Goal: Check status: Check status

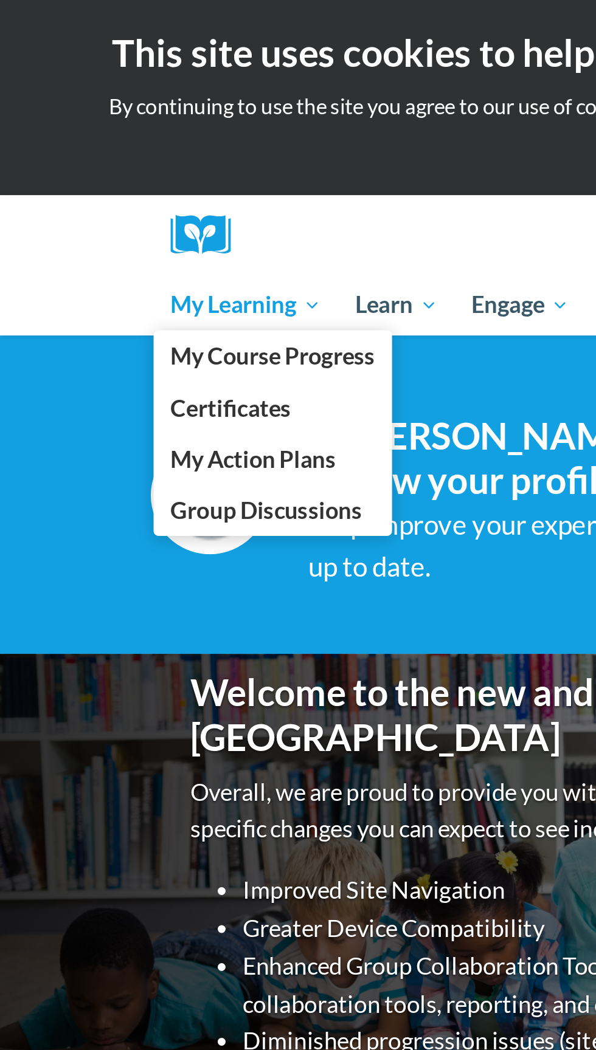
click at [120, 139] on span "My Learning" at bounding box center [114, 141] width 70 height 15
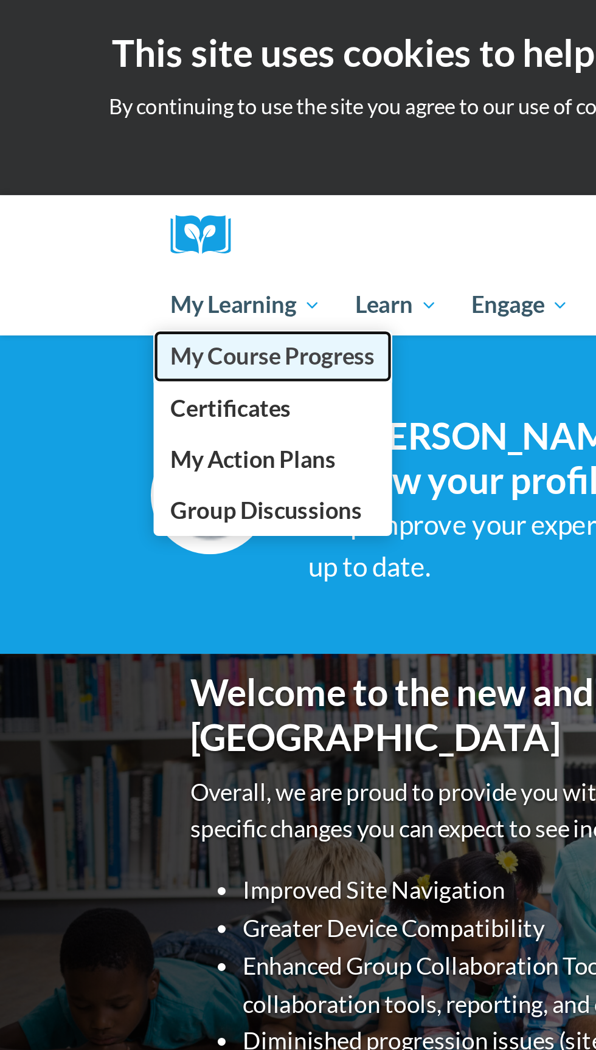
click at [146, 168] on span "My Course Progress" at bounding box center [126, 165] width 95 height 13
click at [181, 155] on link "My Course Progress" at bounding box center [126, 165] width 111 height 24
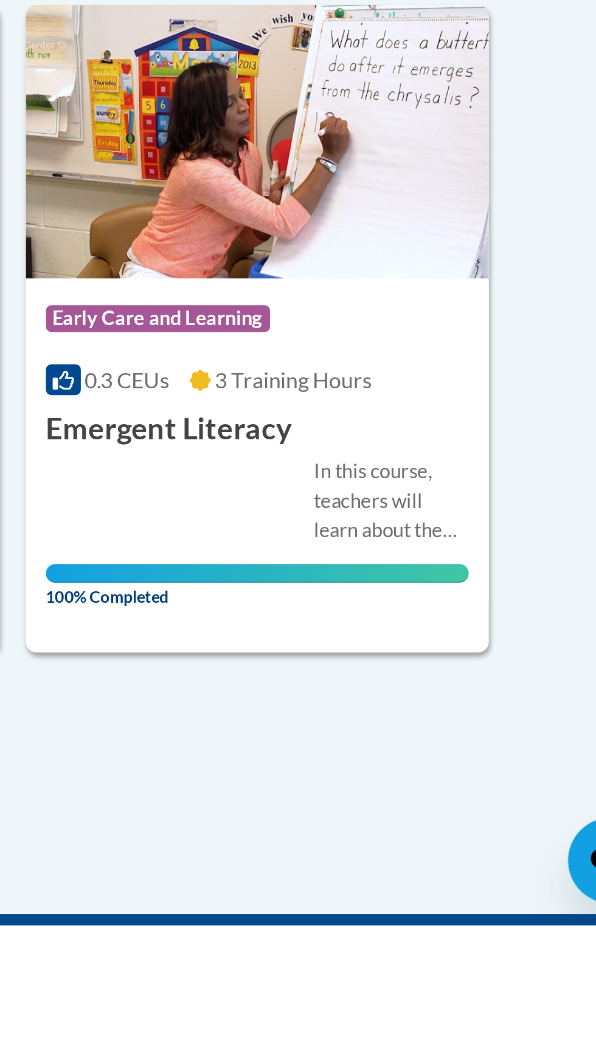
scroll to position [997, 0]
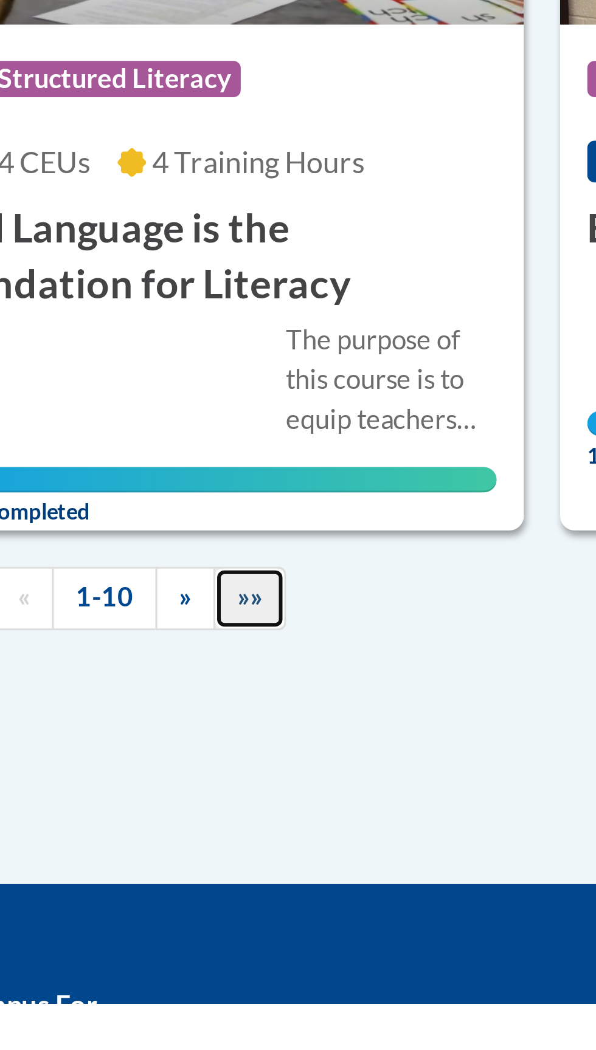
click at [196, 910] on span "»»" at bounding box center [197, 914] width 9 height 10
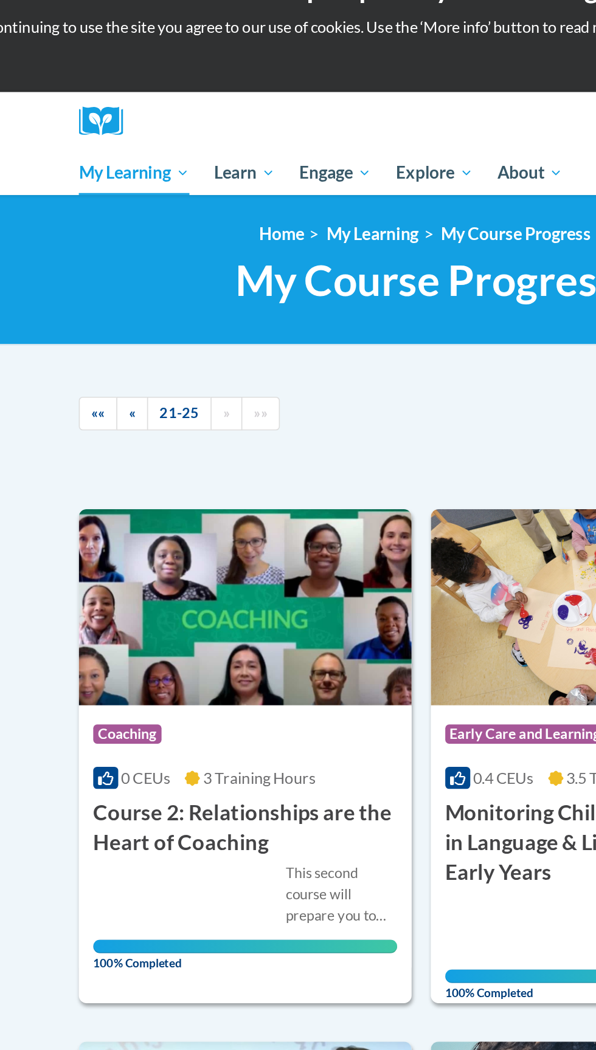
scroll to position [0, 0]
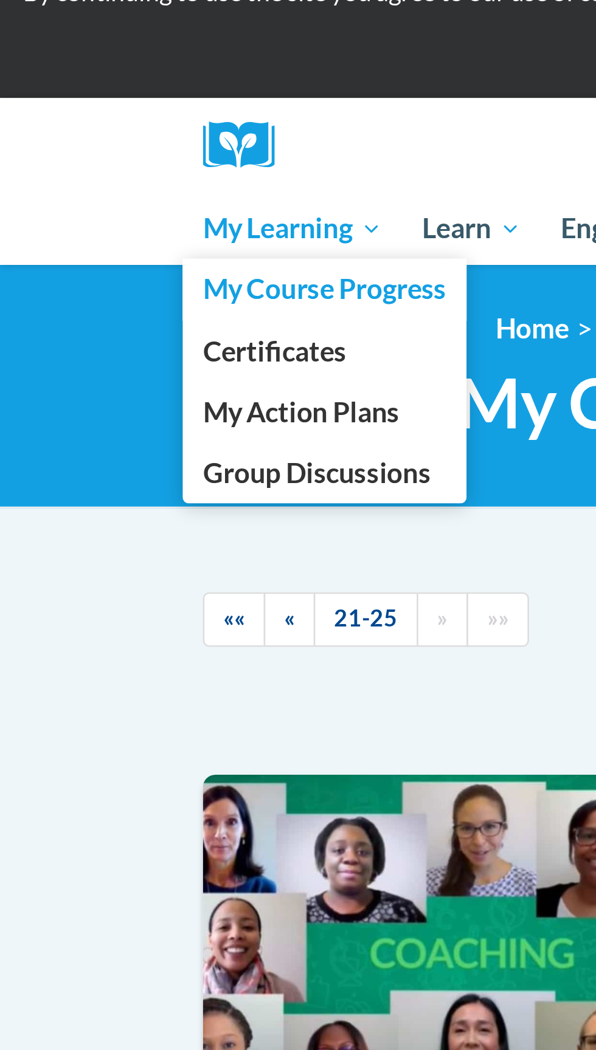
click at [129, 139] on span "My Learning" at bounding box center [114, 141] width 70 height 15
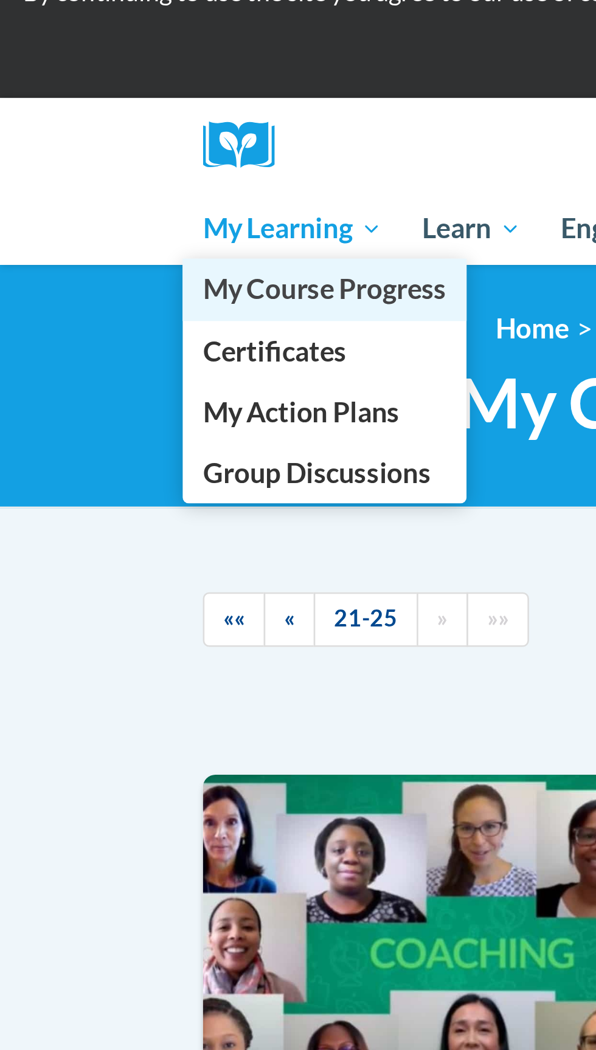
click at [157, 169] on span "My Course Progress" at bounding box center [126, 165] width 95 height 13
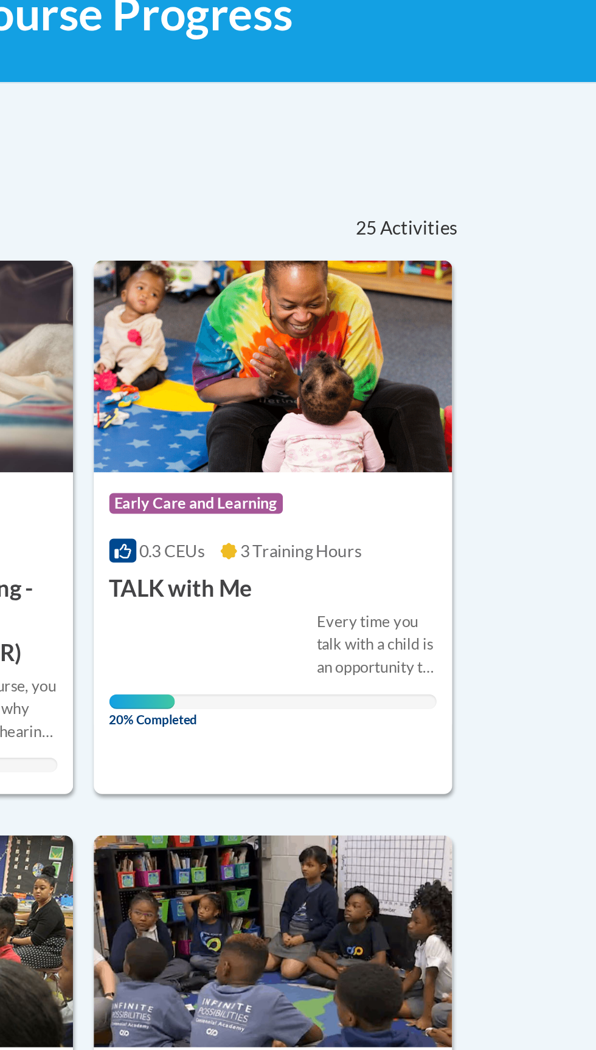
scroll to position [202, 0]
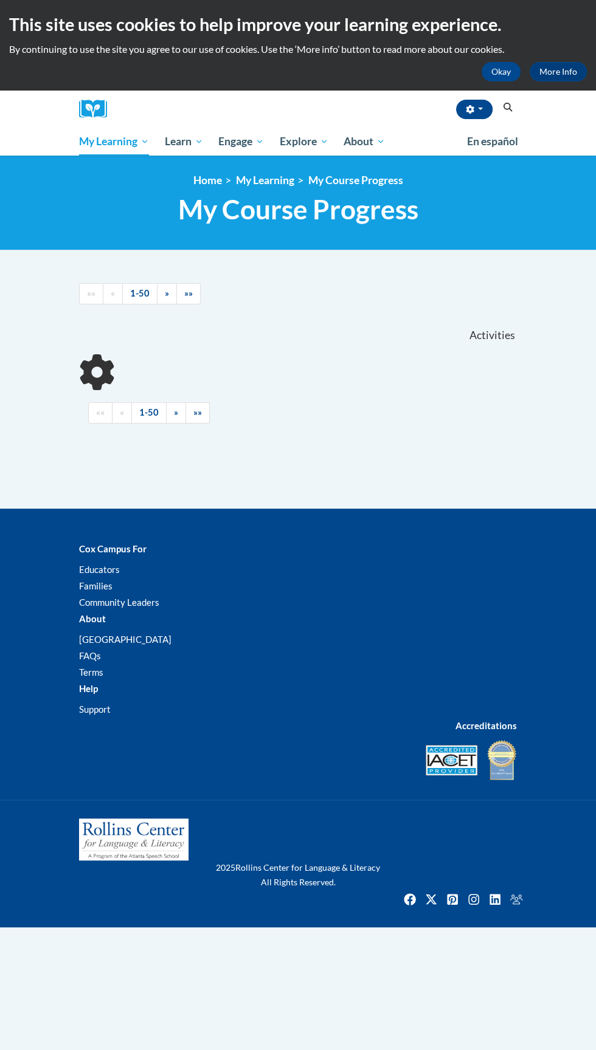
click at [314, 364] on div at bounding box center [298, 372] width 438 height 36
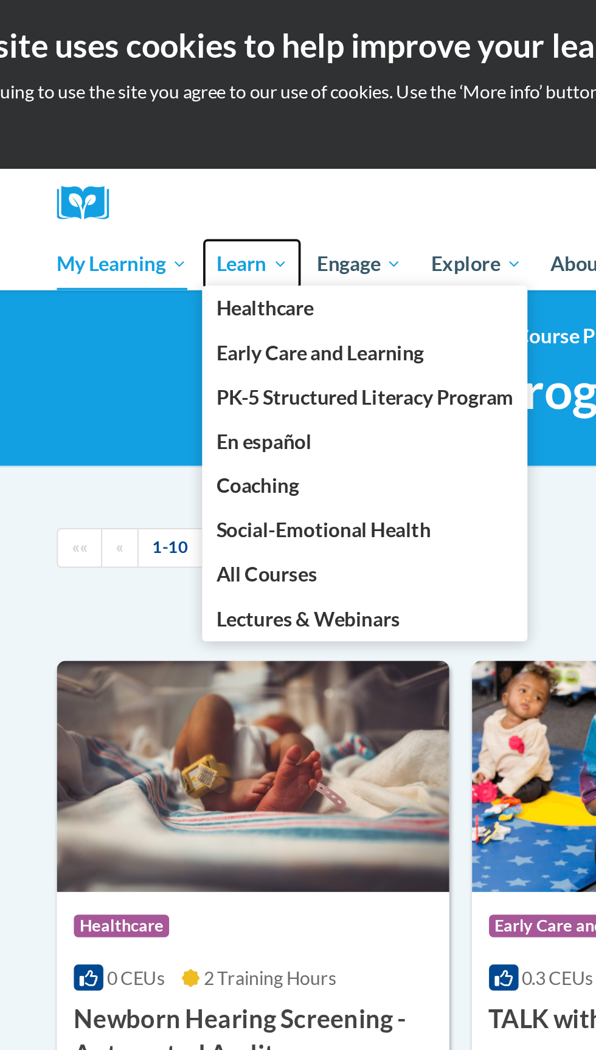
click at [191, 139] on span "Learn" at bounding box center [184, 141] width 38 height 15
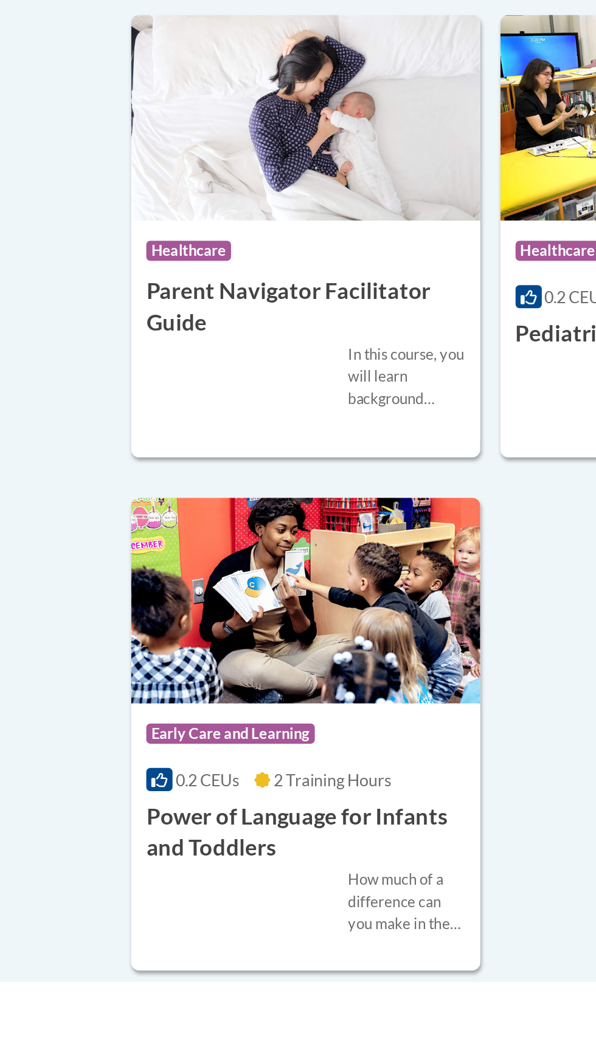
scroll to position [3596, 0]
